Goal: Navigation & Orientation: Find specific page/section

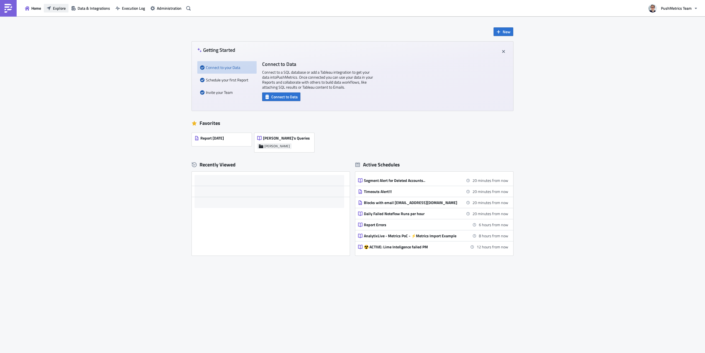
click at [60, 7] on span "Explore" at bounding box center [59, 8] width 13 height 6
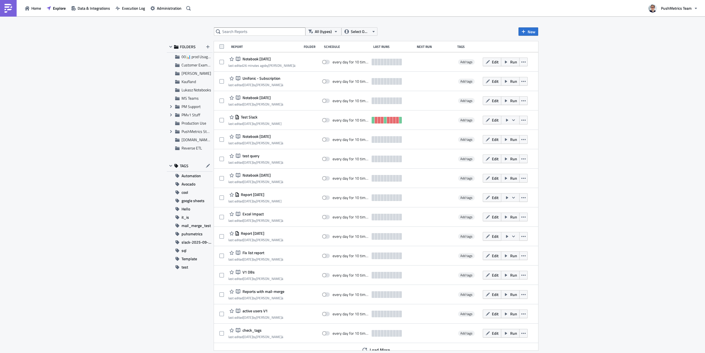
click at [221, 46] on span at bounding box center [221, 46] width 4 height 4
click at [221, 46] on input "checkbox" at bounding box center [223, 47] width 4 height 4
checkbox input "true"
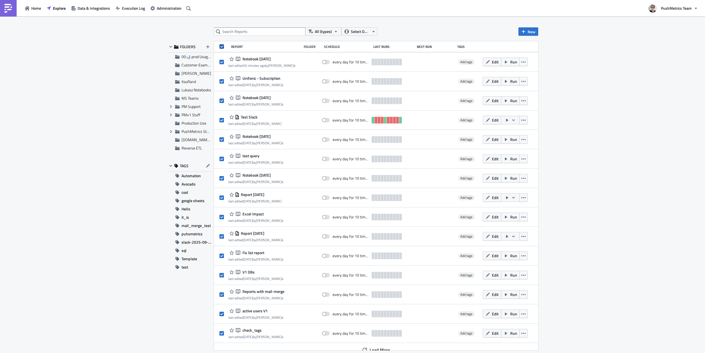
checkbox input "true"
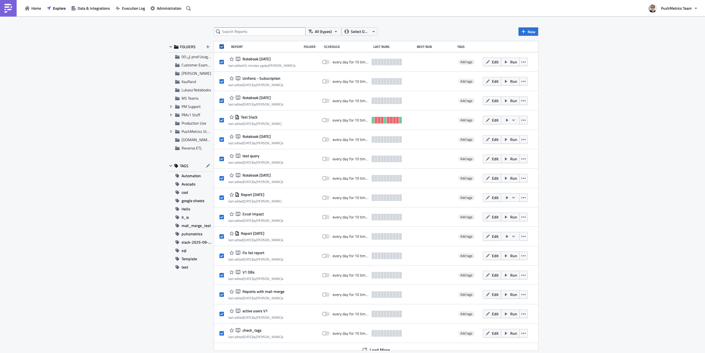
checkbox input "true"
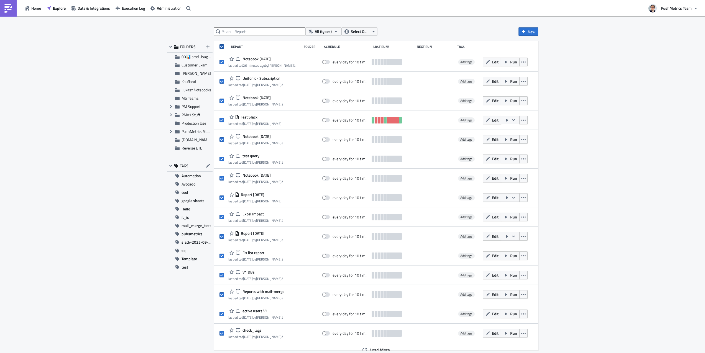
checkbox input "true"
click at [411, 34] on button "15 Selected" at bounding box center [398, 31] width 31 height 8
click at [426, 29] on div "All (types) Select Owner 15 Selected New" at bounding box center [376, 31] width 324 height 8
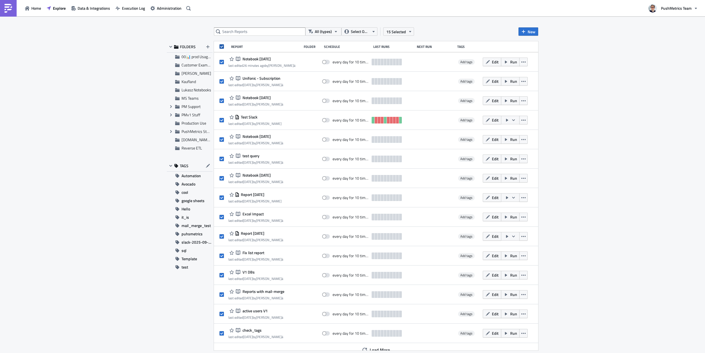
click at [221, 47] on span at bounding box center [221, 46] width 4 height 4
click at [221, 47] on input "checkbox" at bounding box center [223, 47] width 4 height 4
checkbox input "false"
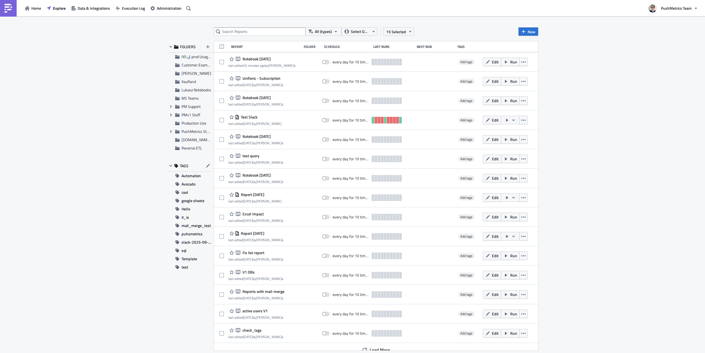
checkbox input "false"
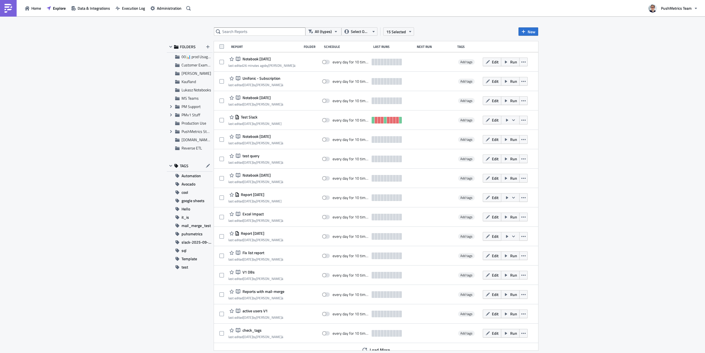
checkbox input "false"
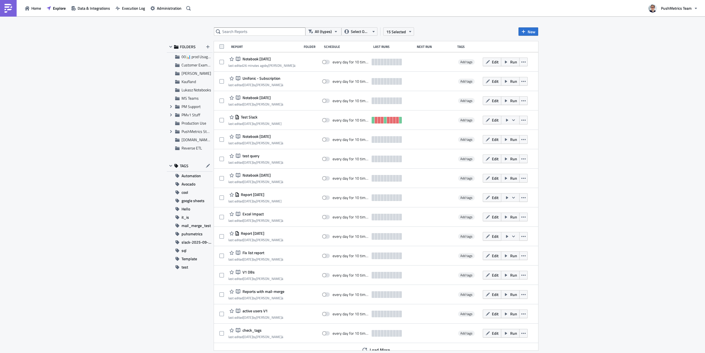
checkbox input "false"
click at [163, 9] on span "Administration" at bounding box center [169, 8] width 25 height 6
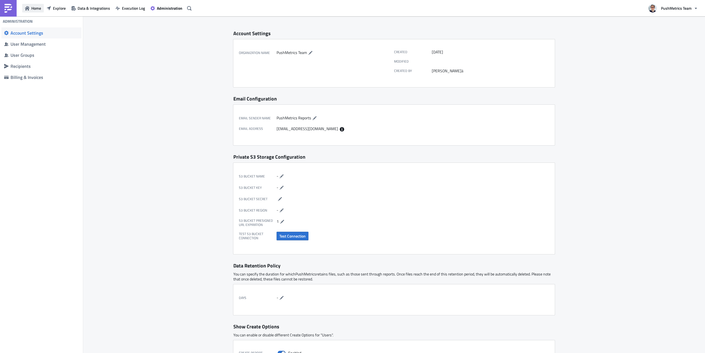
click at [28, 7] on icon "button" at bounding box center [27, 8] width 4 height 4
